Goal: Task Accomplishment & Management: Manage account settings

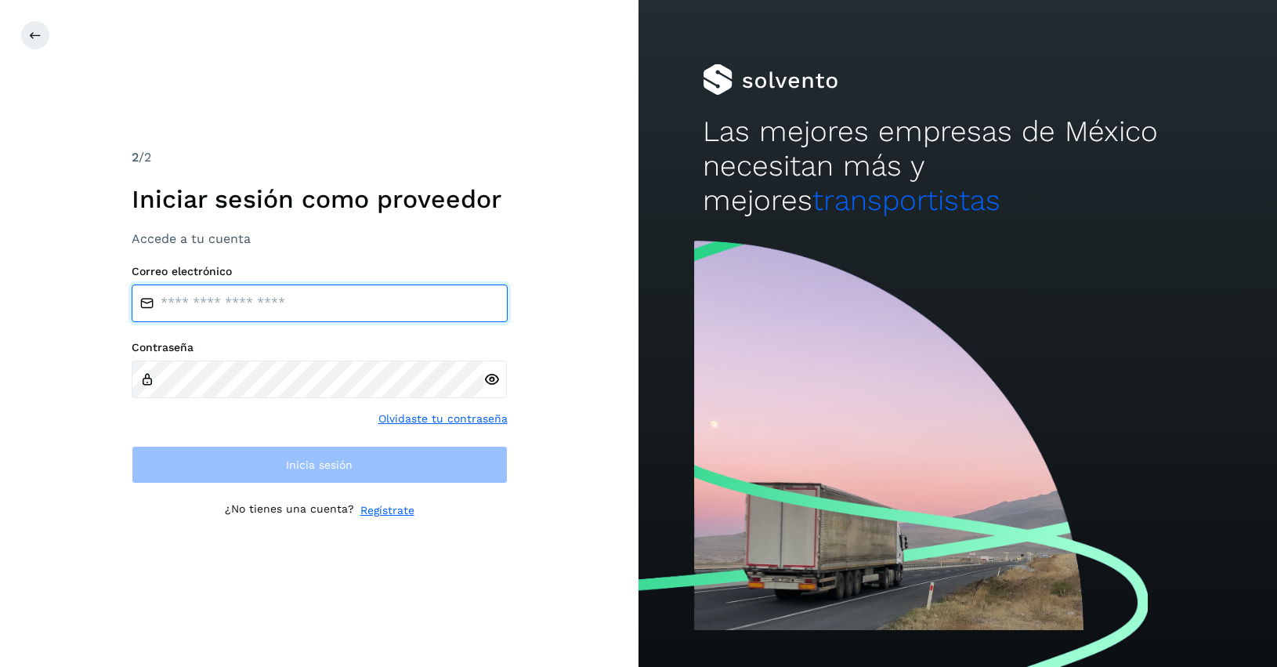
click at [251, 306] on input "email" at bounding box center [320, 303] width 376 height 38
type input "**********"
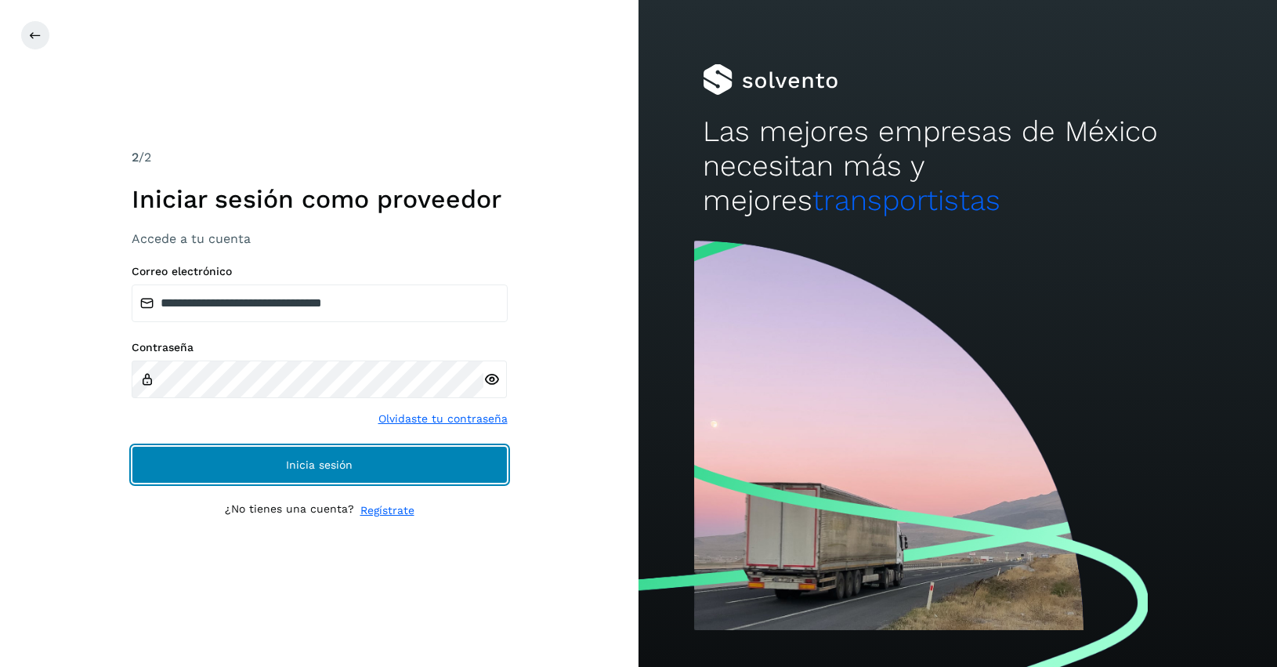
click at [280, 471] on button "Inicia sesión" at bounding box center [320, 465] width 376 height 38
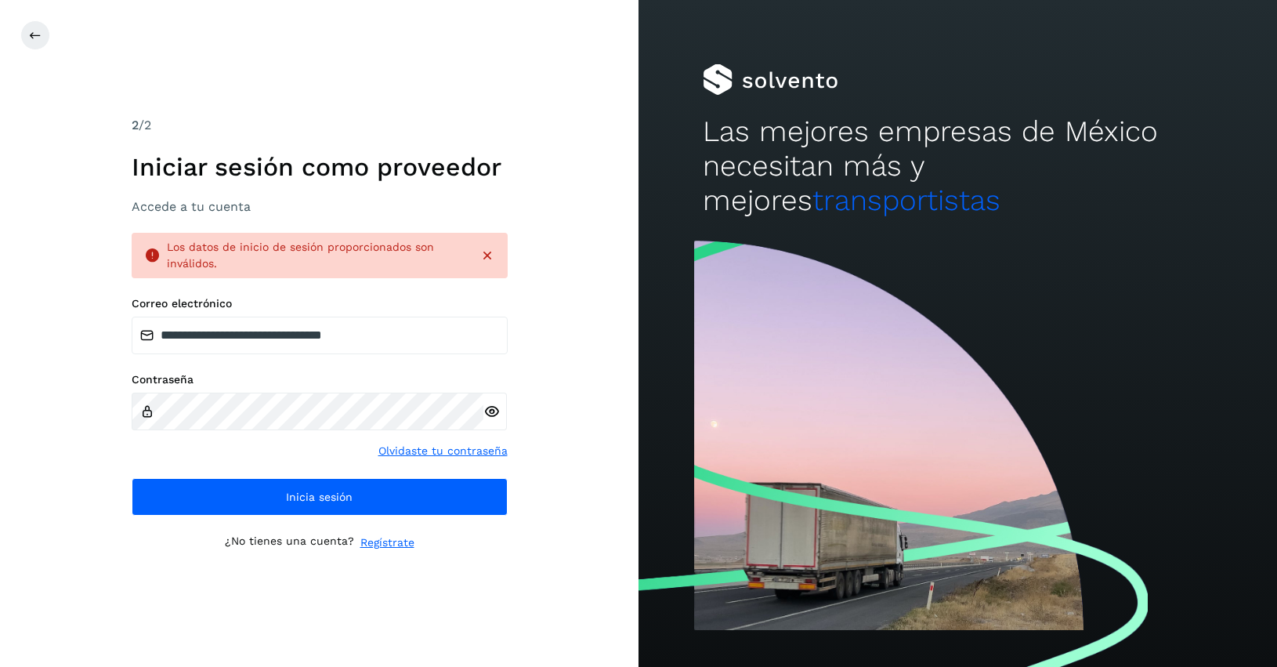
click at [494, 409] on icon at bounding box center [491, 411] width 16 height 16
click at [151, 382] on div "Contraseña" at bounding box center [320, 401] width 376 height 57
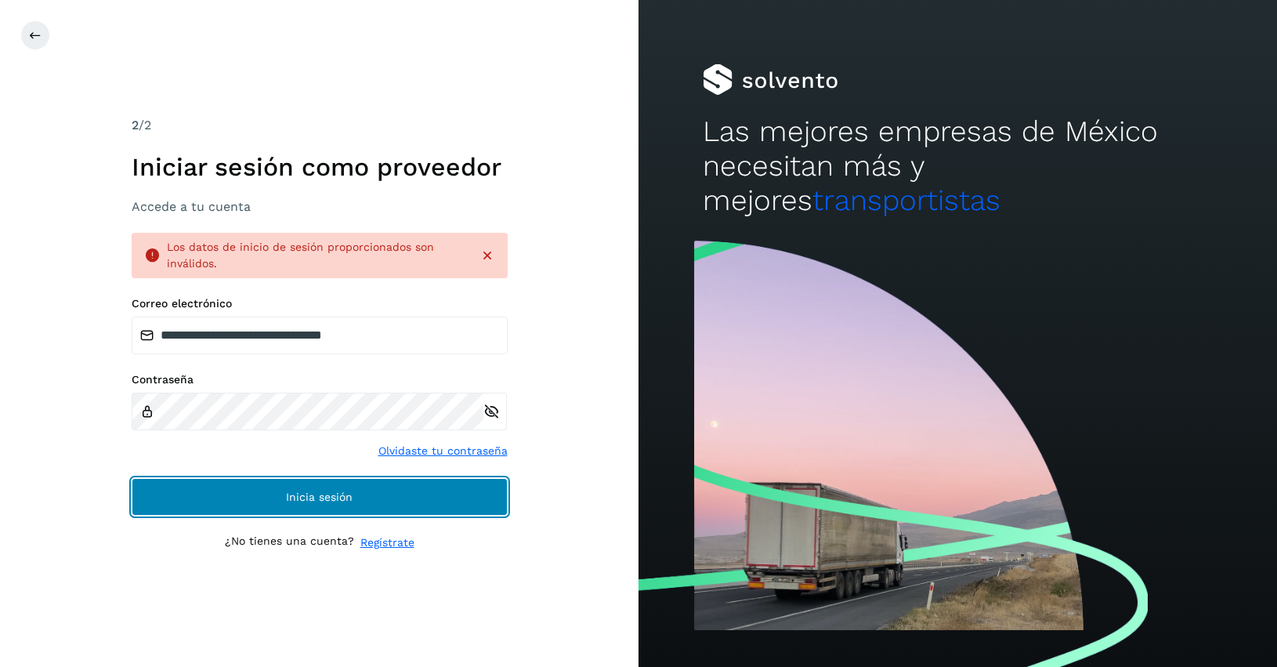
click at [326, 499] on span "Inicia sesión" at bounding box center [319, 496] width 67 height 11
